Goal: Task Accomplishment & Management: Manage account settings

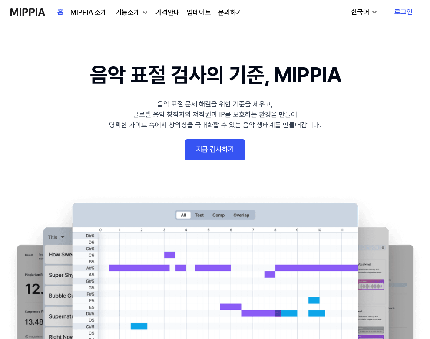
click at [408, 13] on link "로그인" at bounding box center [403, 12] width 32 height 24
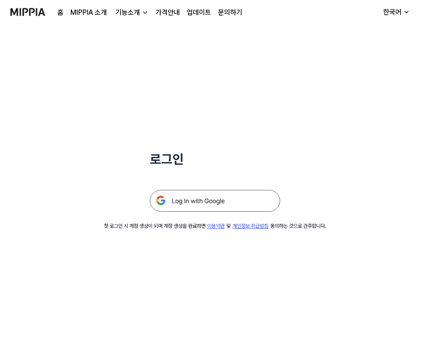
click at [262, 204] on img at bounding box center [215, 201] width 130 height 22
